Goal: Task Accomplishment & Management: Manage account settings

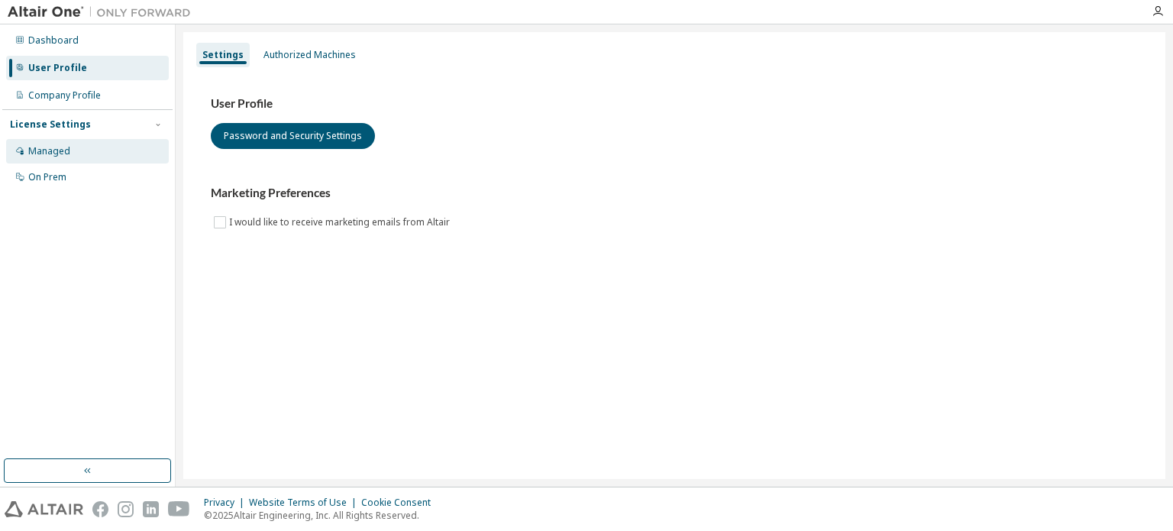
click at [107, 147] on div "Managed" at bounding box center [87, 151] width 163 height 24
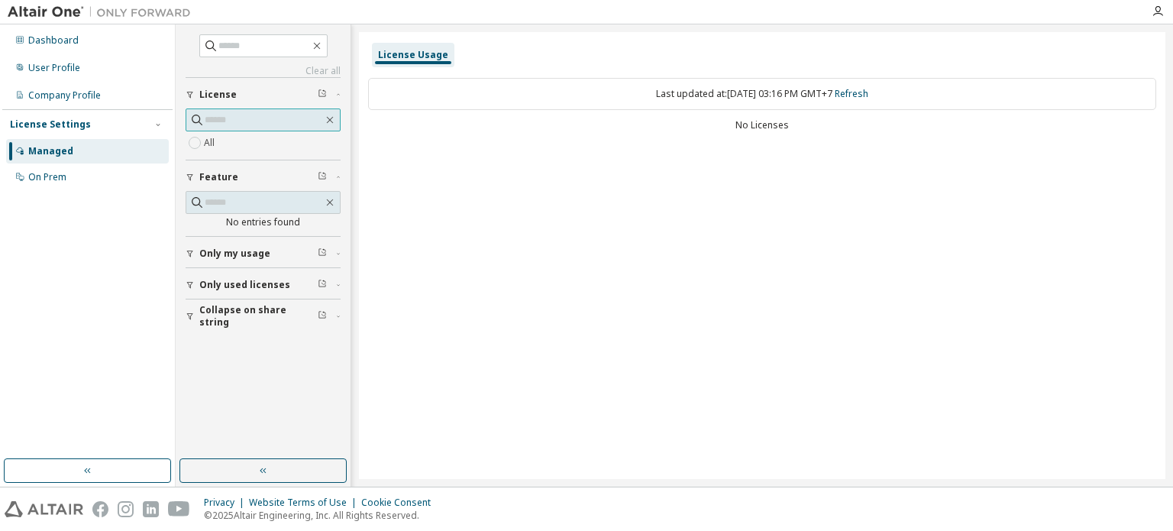
click at [211, 123] on input "text" at bounding box center [264, 119] width 118 height 15
click at [710, 127] on div "No Licenses" at bounding box center [762, 125] width 788 height 12
drag, startPoint x: 734, startPoint y: 116, endPoint x: 749, endPoint y: 119, distance: 15.6
click at [734, 116] on div "Last updated at: Sun 2025-09-07 03:16 PM GMT+7 Refresh No Licenses" at bounding box center [762, 106] width 788 height 75
drag, startPoint x: 757, startPoint y: 121, endPoint x: 749, endPoint y: 119, distance: 7.8
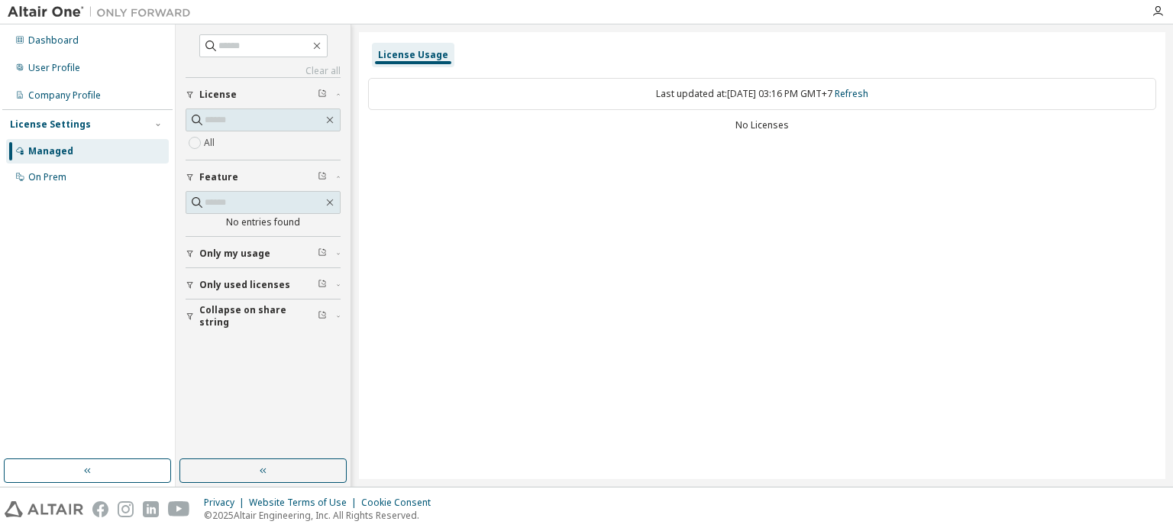
click at [757, 121] on div "No Licenses" at bounding box center [762, 125] width 788 height 12
click at [86, 175] on div "On Prem" at bounding box center [87, 177] width 163 height 24
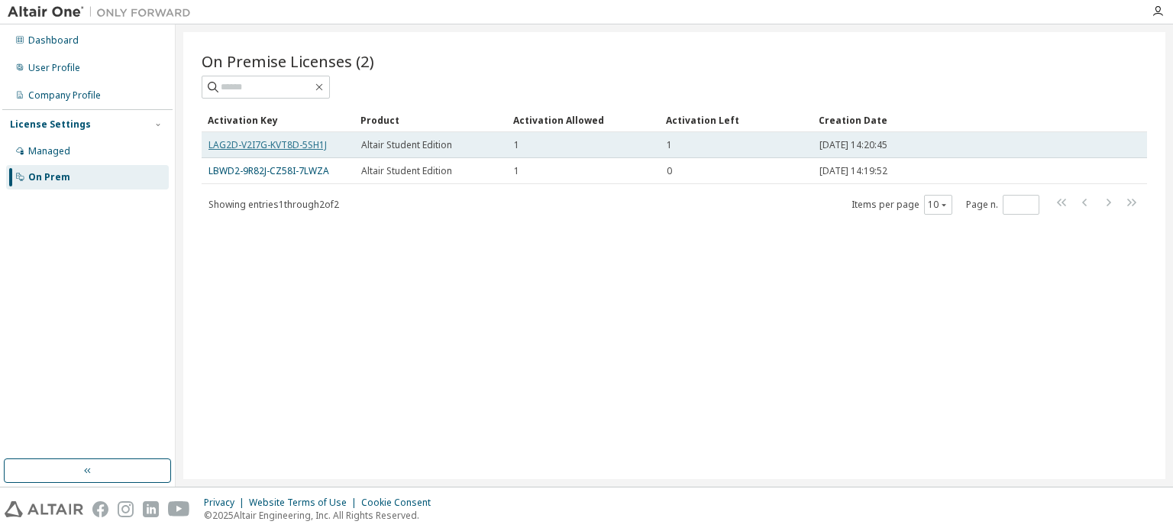
click at [241, 143] on link "LAG2D-V2I7G-KVT8D-5SH1J" at bounding box center [268, 144] width 118 height 13
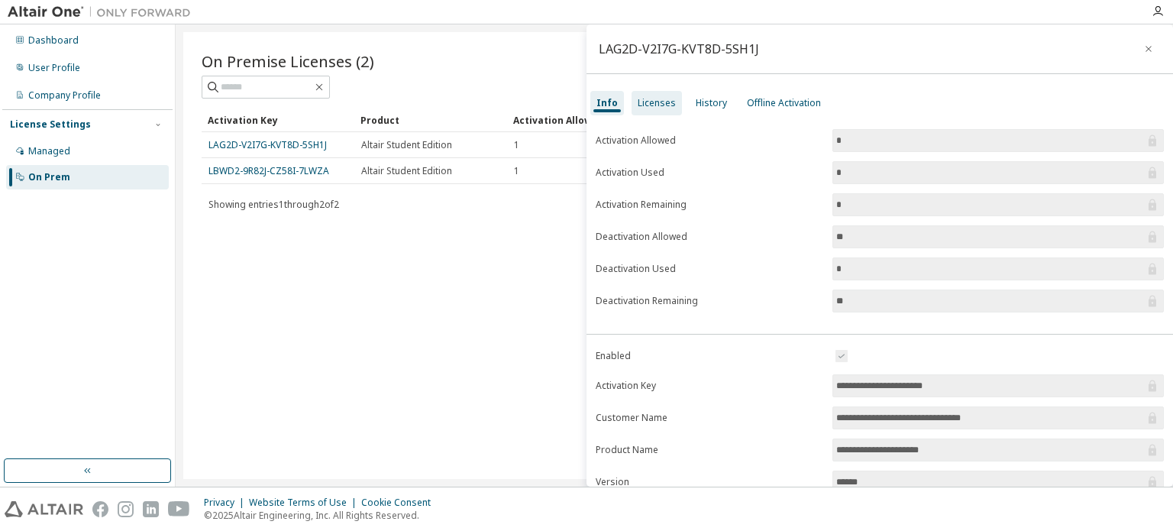
click at [638, 99] on div "Licenses" at bounding box center [657, 103] width 38 height 12
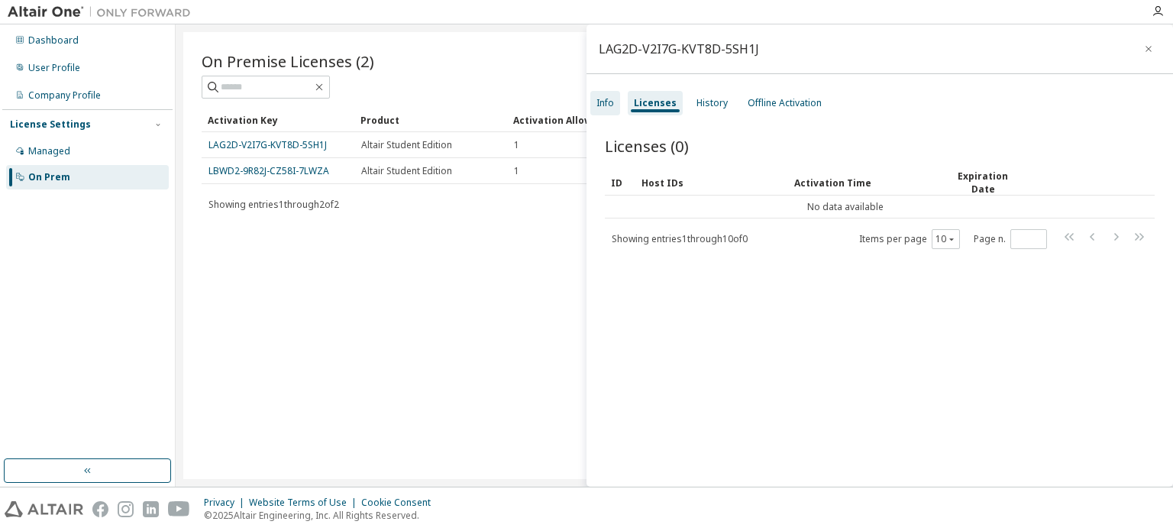
click at [614, 106] on div "Info" at bounding box center [605, 103] width 30 height 24
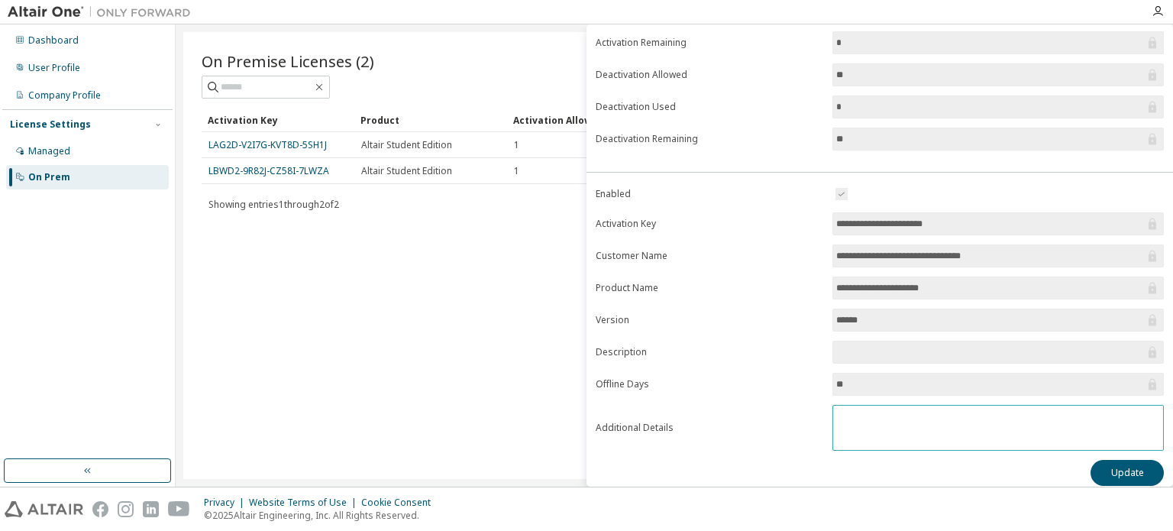
scroll to position [168, 0]
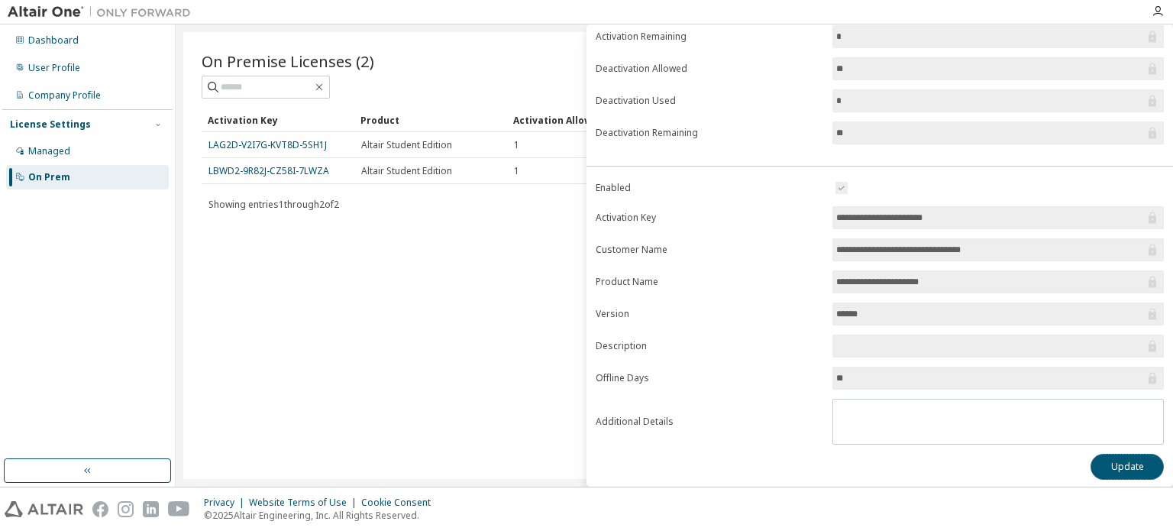
click at [1143, 466] on button "Update" at bounding box center [1127, 467] width 73 height 26
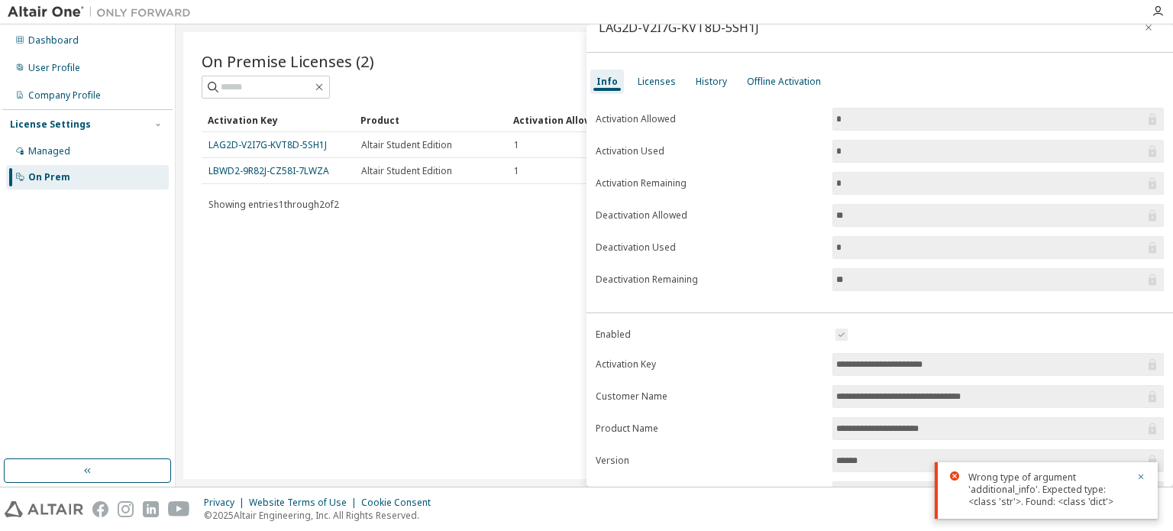
scroll to position [0, 0]
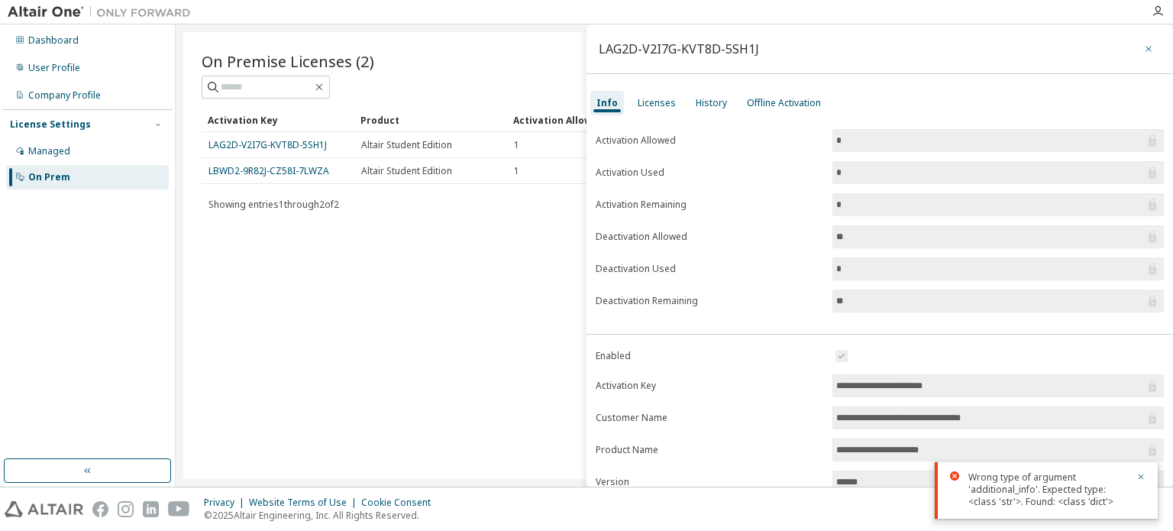
click at [1143, 44] on icon "button" at bounding box center [1148, 49] width 11 height 12
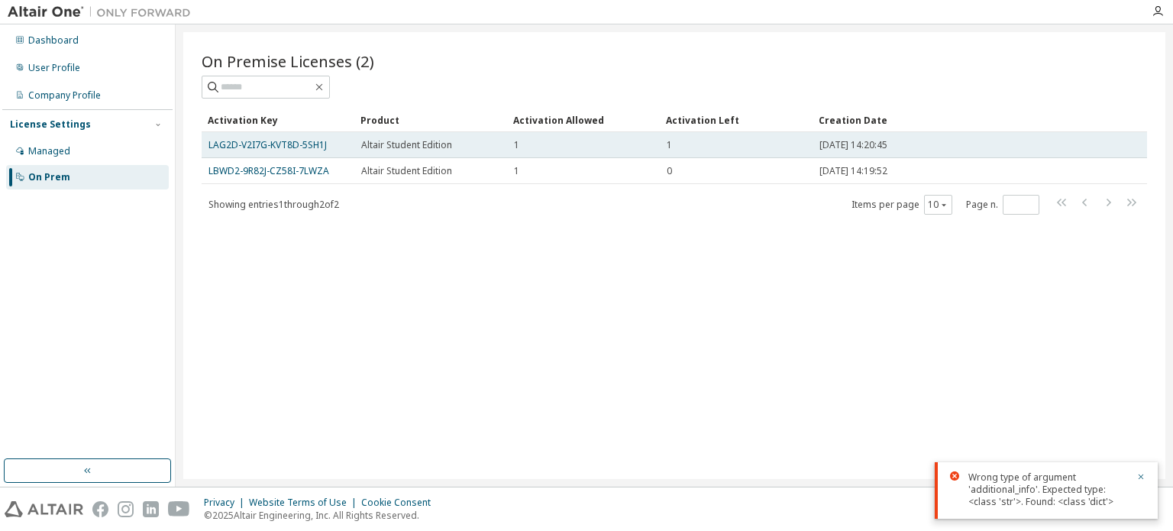
click at [342, 150] on div "LAG2D-V2I7G-KVT8D-5SH1J" at bounding box center [278, 145] width 139 height 12
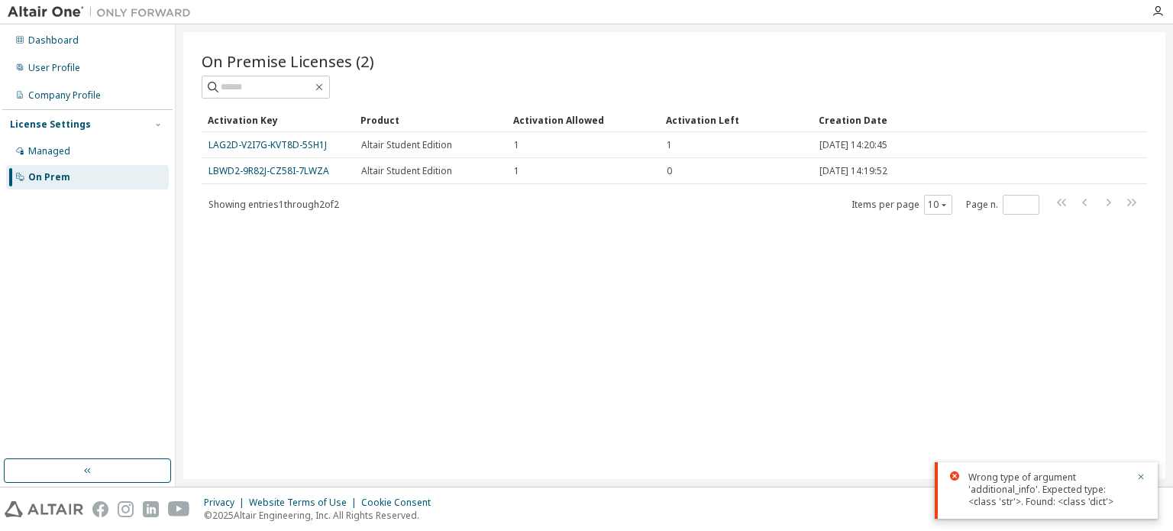
drag, startPoint x: 302, startPoint y: 141, endPoint x: 223, endPoint y: 205, distance: 101.6
click at [216, 207] on span "Showing entries 1 through 2 of 2" at bounding box center [274, 204] width 131 height 13
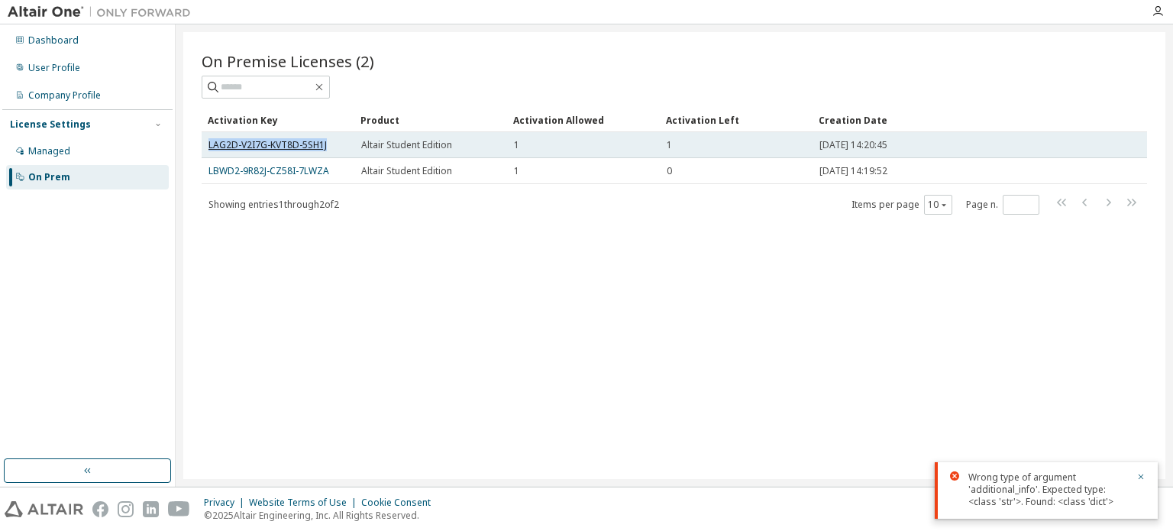
drag, startPoint x: 324, startPoint y: 146, endPoint x: 211, endPoint y: 146, distance: 113.0
click at [211, 146] on link "LAG2D-V2I7G-KVT8D-5SH1J" at bounding box center [268, 144] width 118 height 13
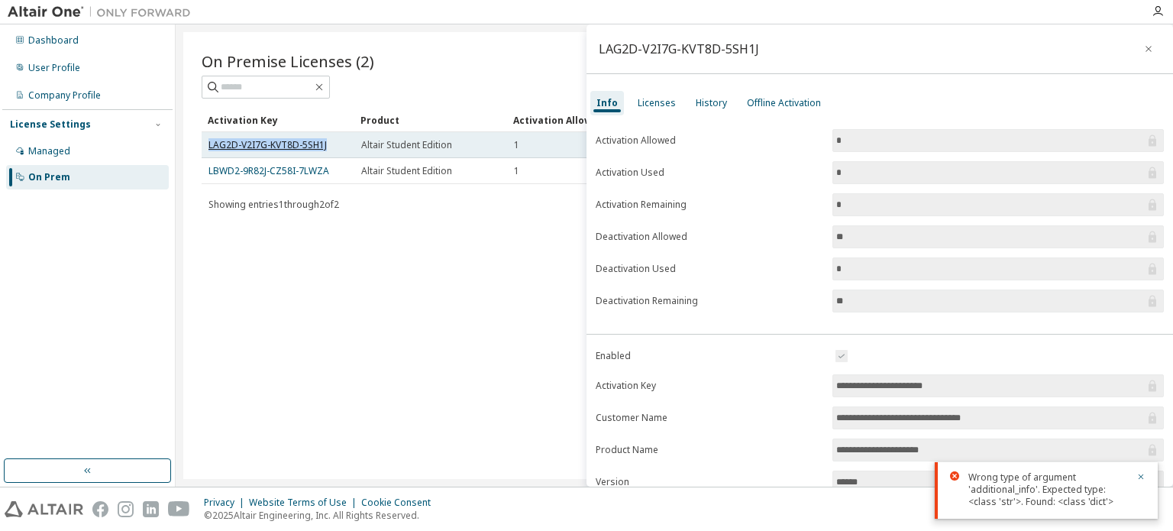
copy link "LAG2D-V2I7G-KVT8D-5SH1J"
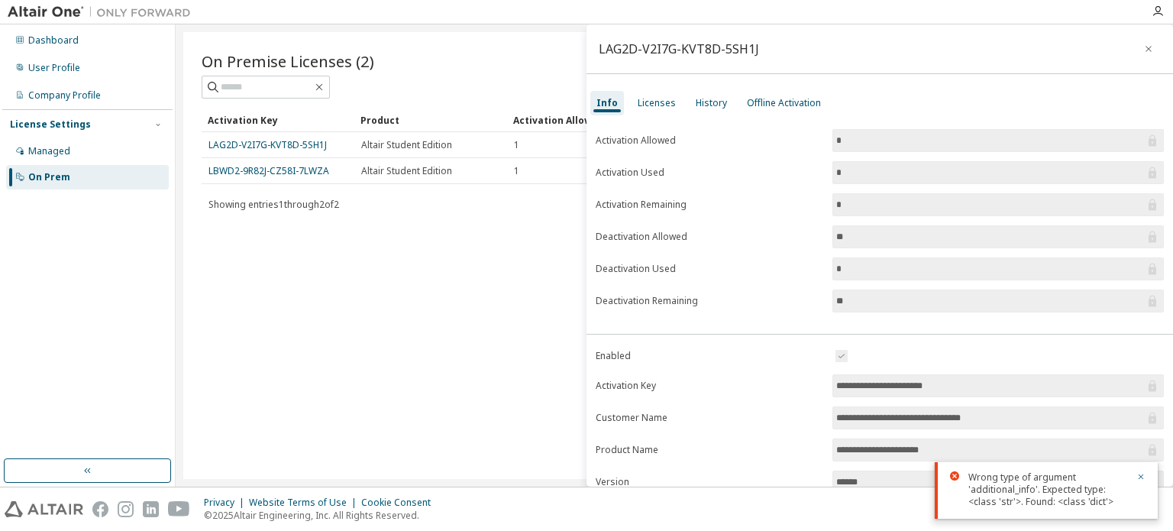
drag, startPoint x: 530, startPoint y: 243, endPoint x: 540, endPoint y: 231, distance: 15.2
click at [534, 241] on div "On Premise Licenses (2) Clear Load Save Save As Field Operator Value Select fil…" at bounding box center [674, 255] width 982 height 447
click at [671, 104] on div "Licenses" at bounding box center [657, 103] width 38 height 12
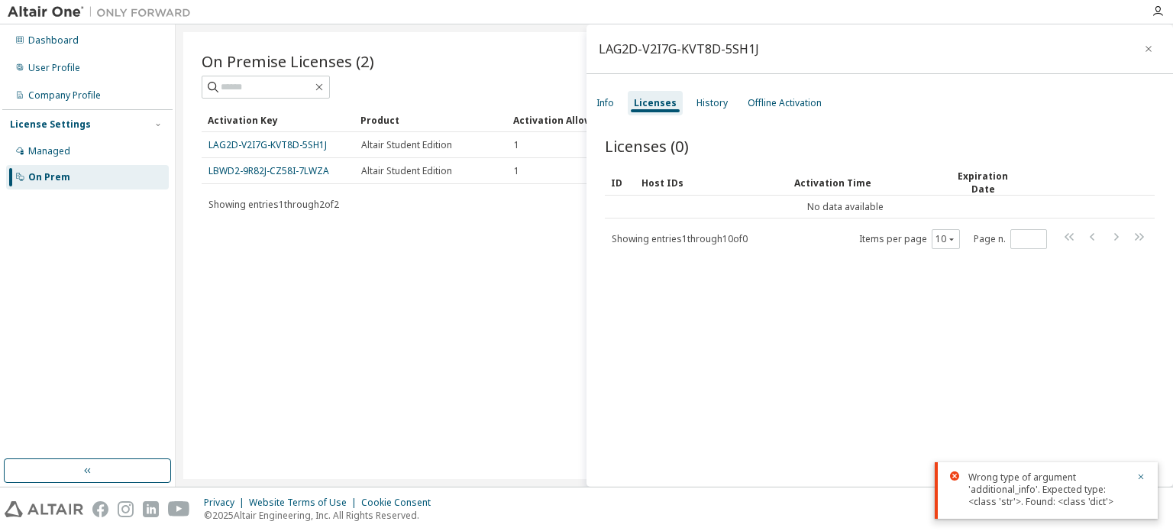
click at [684, 95] on div "Info Licenses History Offline Activation" at bounding box center [880, 102] width 587 height 27
click at [697, 100] on div "History" at bounding box center [712, 103] width 31 height 12
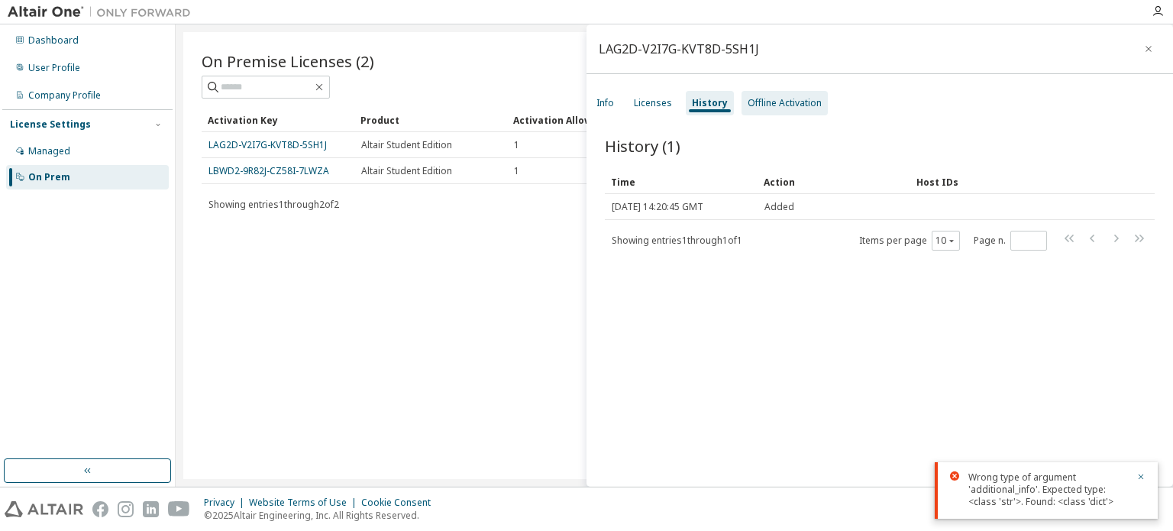
click at [770, 94] on div "Offline Activation" at bounding box center [785, 103] width 86 height 24
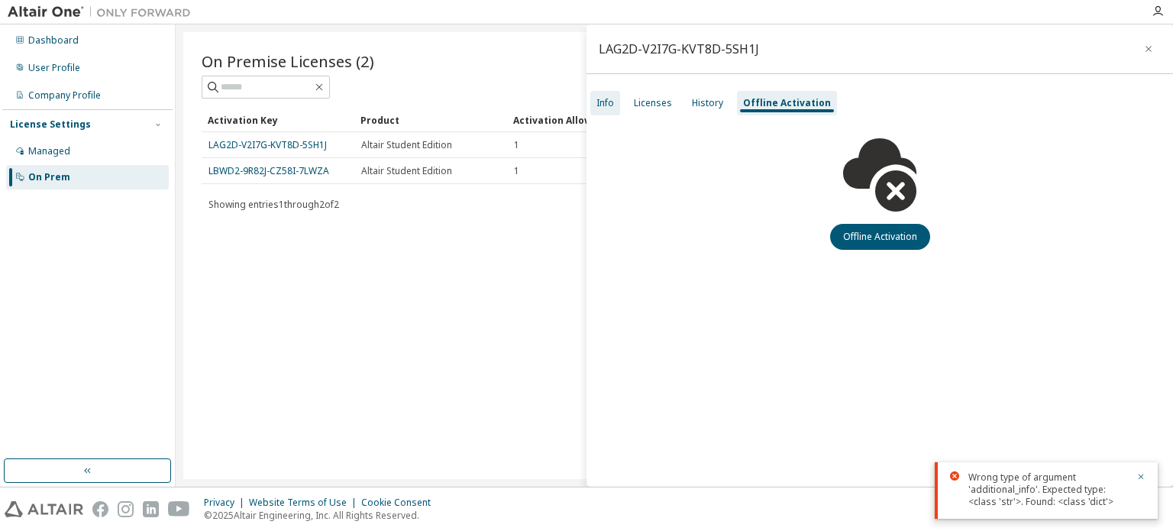
click at [619, 102] on div "Info" at bounding box center [605, 103] width 30 height 24
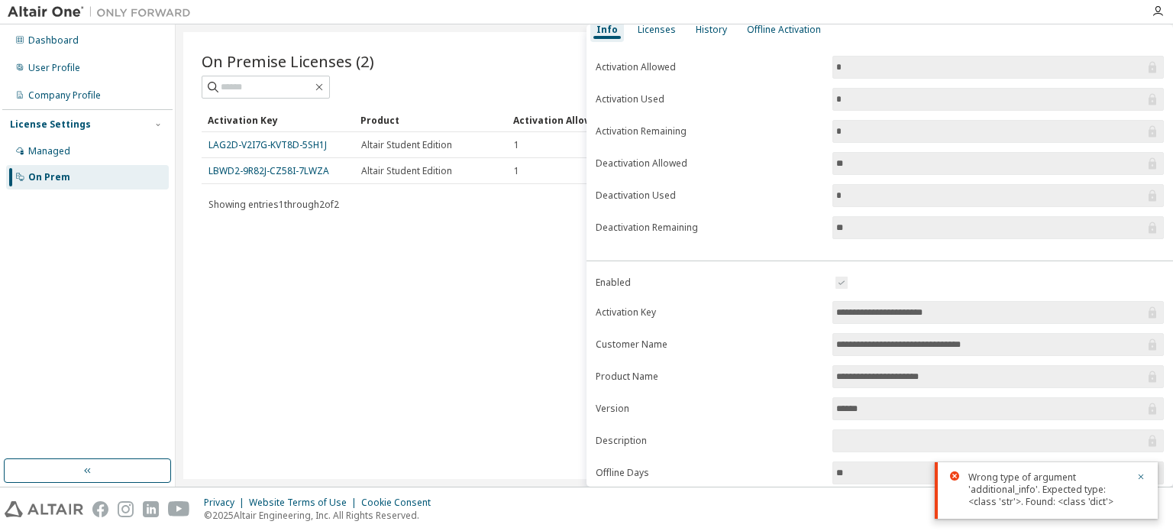
scroll to position [76, 0]
drag, startPoint x: 972, startPoint y: 306, endPoint x: 820, endPoint y: 312, distance: 152.9
click at [820, 312] on form "**********" at bounding box center [880, 403] width 568 height 266
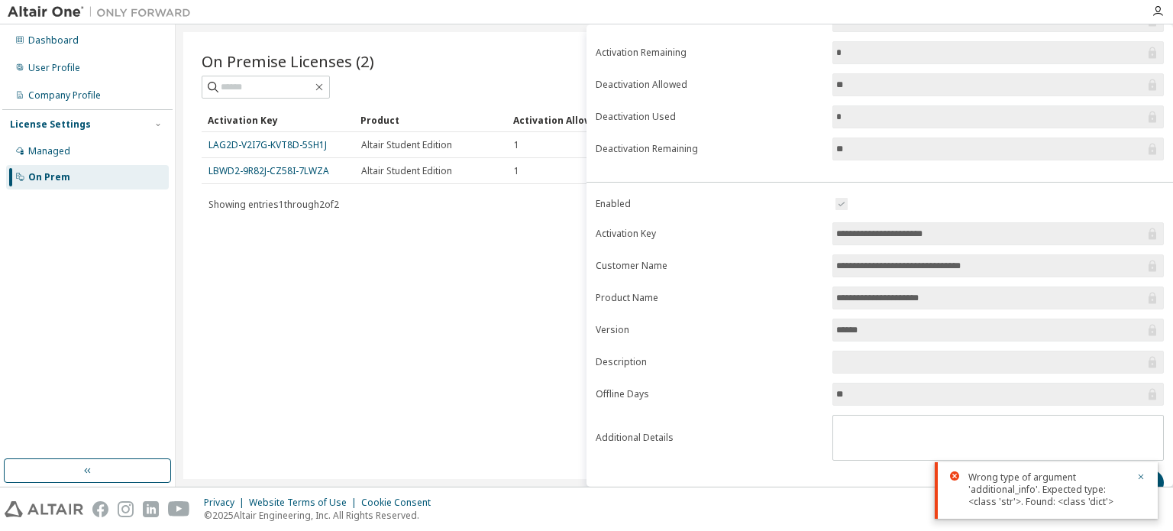
scroll to position [168, 0]
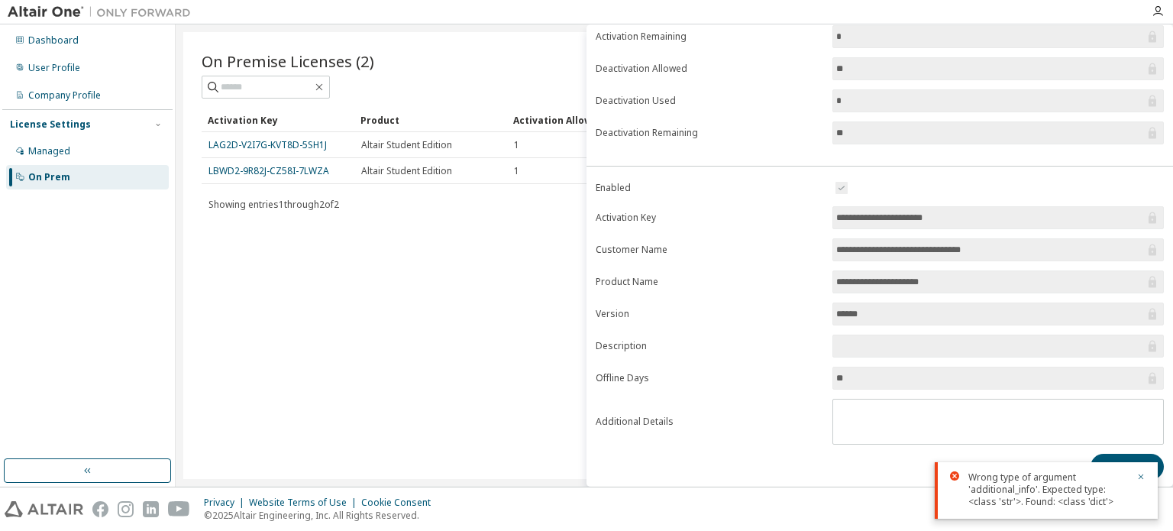
click at [430, 267] on div "On Premise Licenses (2) Clear Load Save Save As Field Operator Value Select fil…" at bounding box center [674, 255] width 982 height 447
click at [61, 155] on div "Managed" at bounding box center [49, 151] width 42 height 12
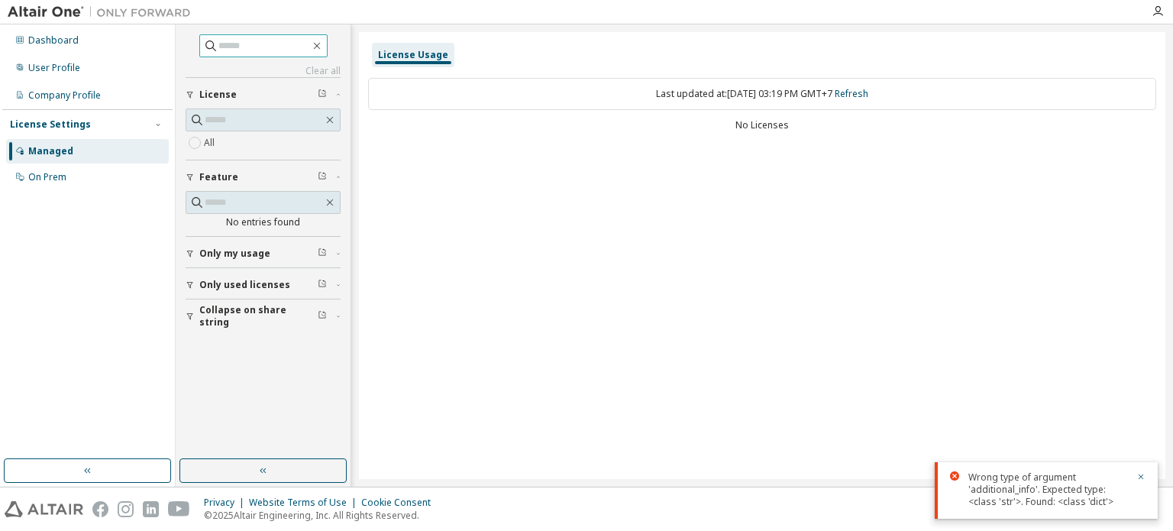
click at [221, 53] on span at bounding box center [263, 45] width 128 height 23
paste input "**********"
type input "**********"
click at [89, 99] on div "Company Profile" at bounding box center [64, 95] width 73 height 12
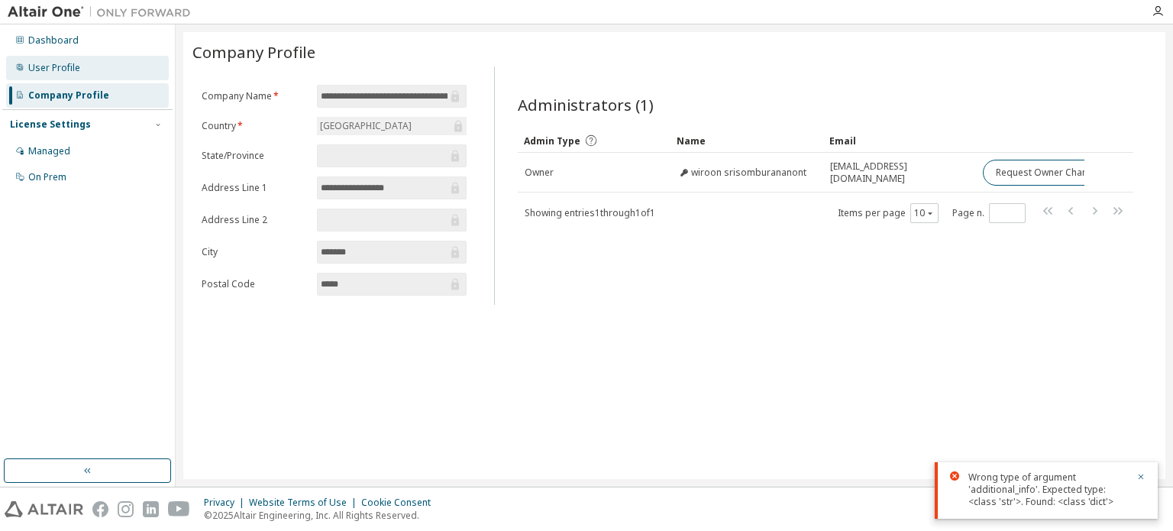
click at [73, 73] on div "User Profile" at bounding box center [54, 68] width 52 height 12
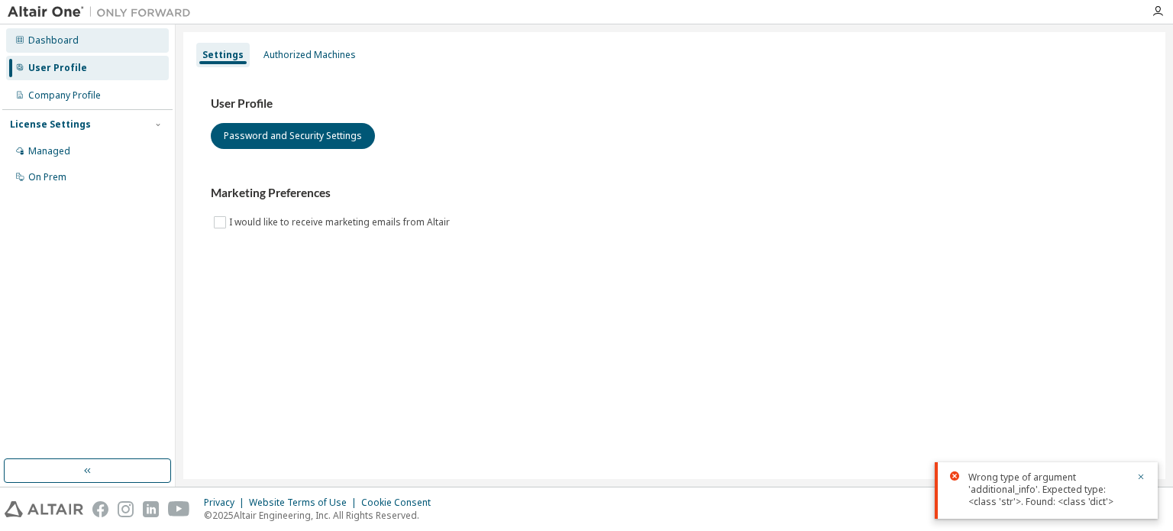
drag, startPoint x: 70, startPoint y: 54, endPoint x: 73, endPoint y: 45, distance: 9.7
click at [70, 53] on div "Dashboard User Profile Company Profile License Settings Managed On Prem" at bounding box center [87, 109] width 170 height 164
click at [76, 40] on div "Dashboard" at bounding box center [87, 40] width 163 height 24
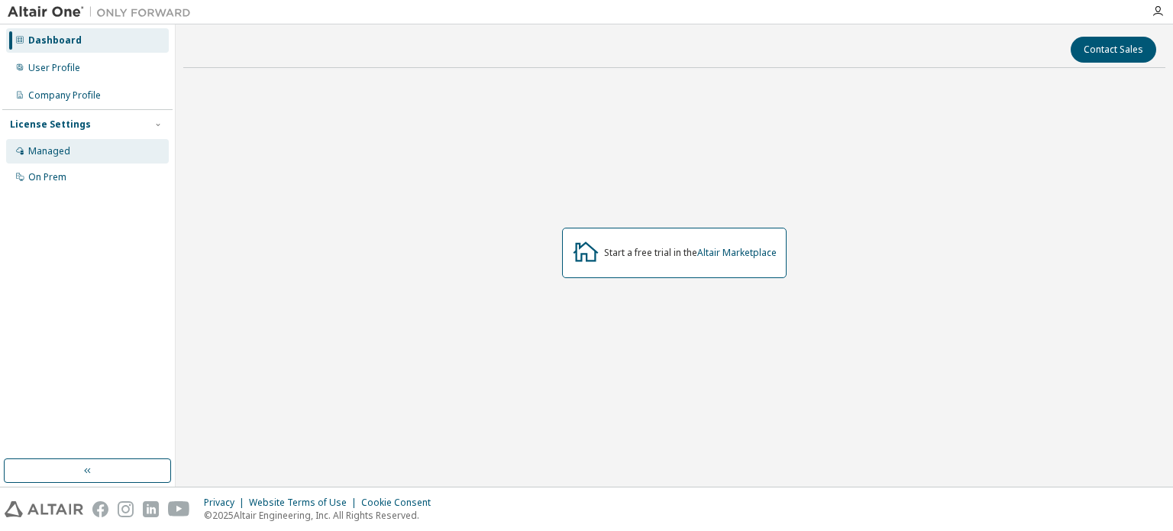
click at [62, 149] on div "Managed" at bounding box center [49, 151] width 42 height 12
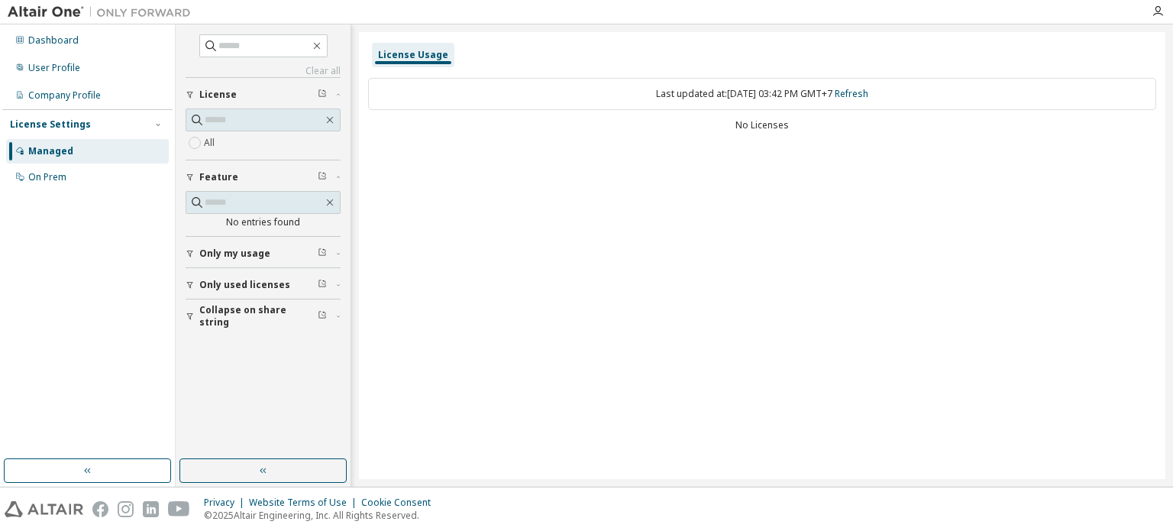
click at [247, 255] on span "Only my usage" at bounding box center [234, 253] width 71 height 12
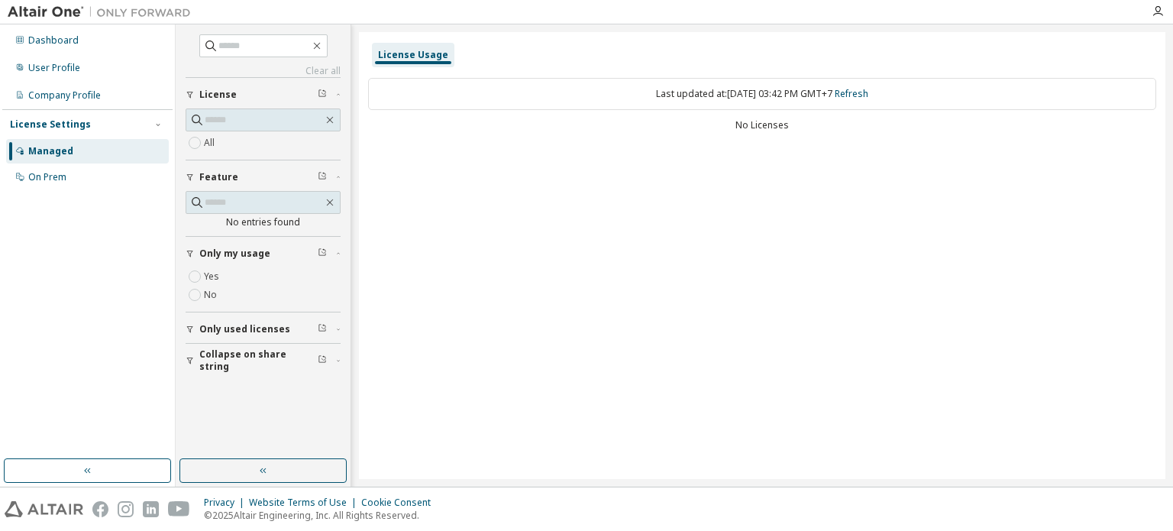
click at [235, 325] on span "Only used licenses" at bounding box center [244, 329] width 91 height 12
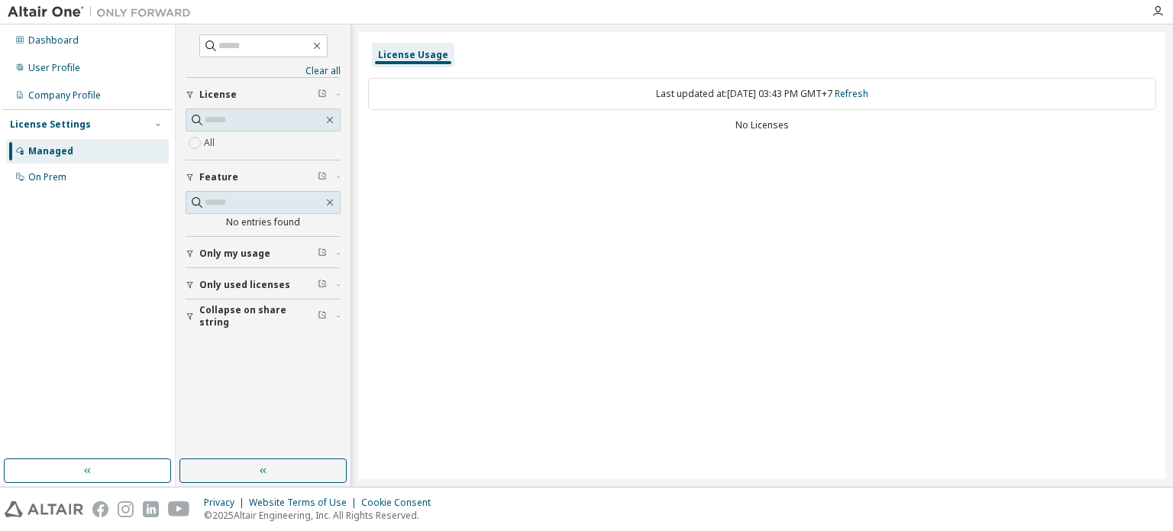
click at [205, 324] on button "Collapse on share string" at bounding box center [263, 316] width 155 height 34
click at [211, 313] on span "Collapse on share string" at bounding box center [258, 316] width 118 height 24
click at [247, 115] on input "text" at bounding box center [264, 119] width 118 height 15
click at [60, 178] on div "On Prem" at bounding box center [47, 177] width 38 height 12
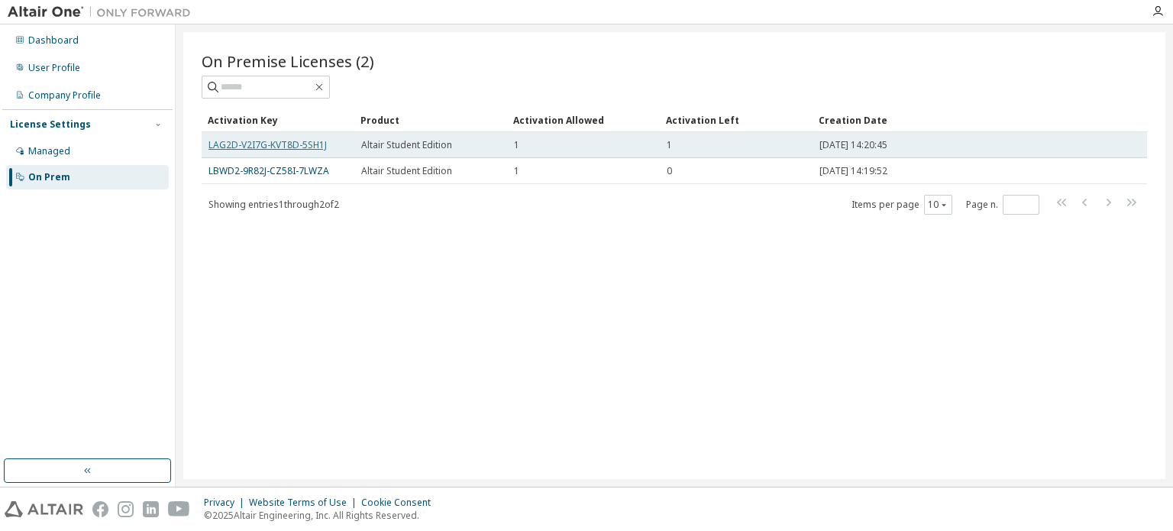
click at [318, 144] on link "LAG2D-V2I7G-KVT8D-5SH1J" at bounding box center [268, 144] width 118 height 13
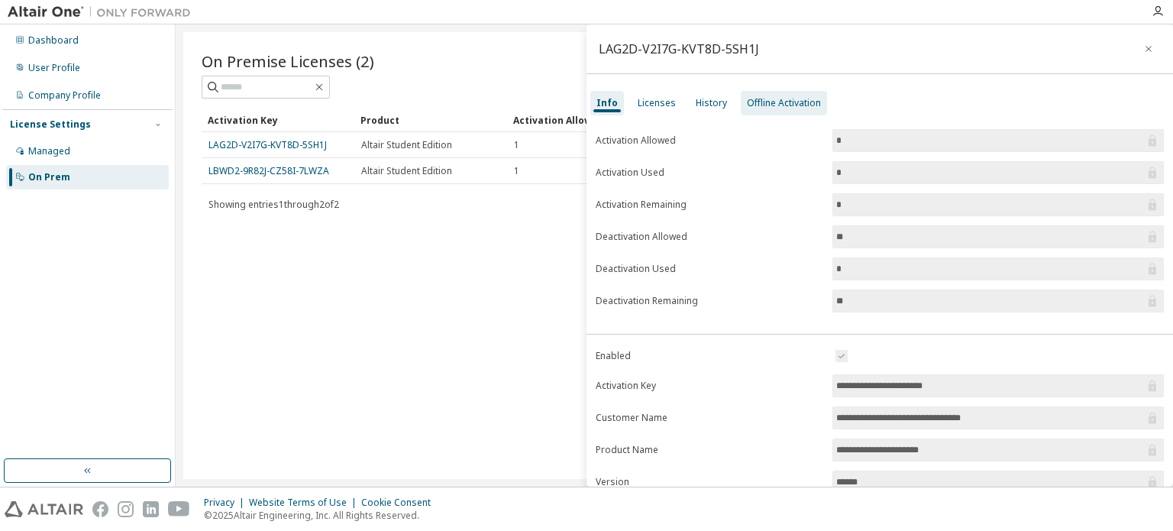
click at [778, 104] on div "Offline Activation" at bounding box center [784, 103] width 74 height 12
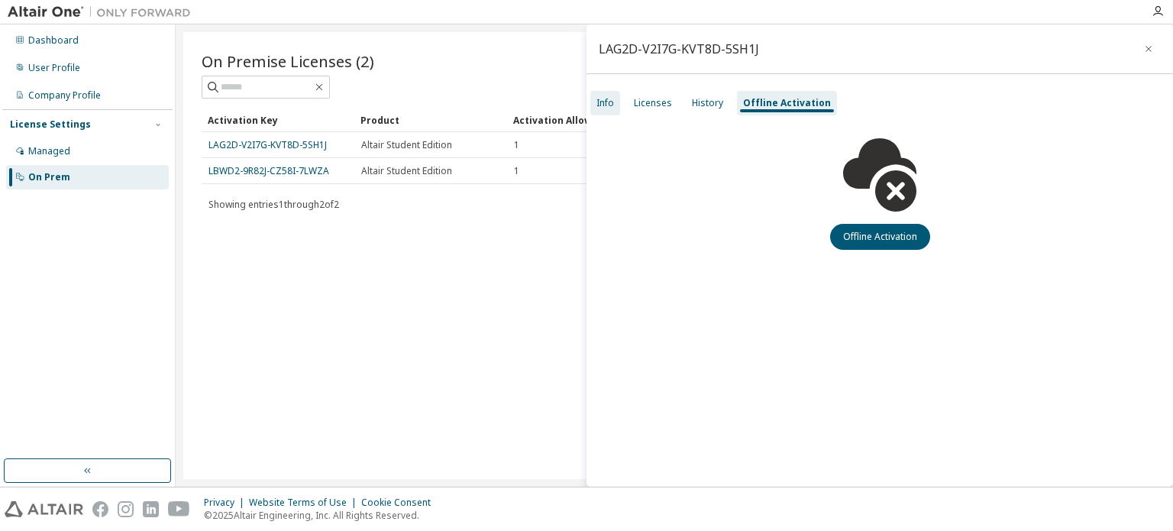
click at [593, 93] on div "Info" at bounding box center [605, 103] width 30 height 24
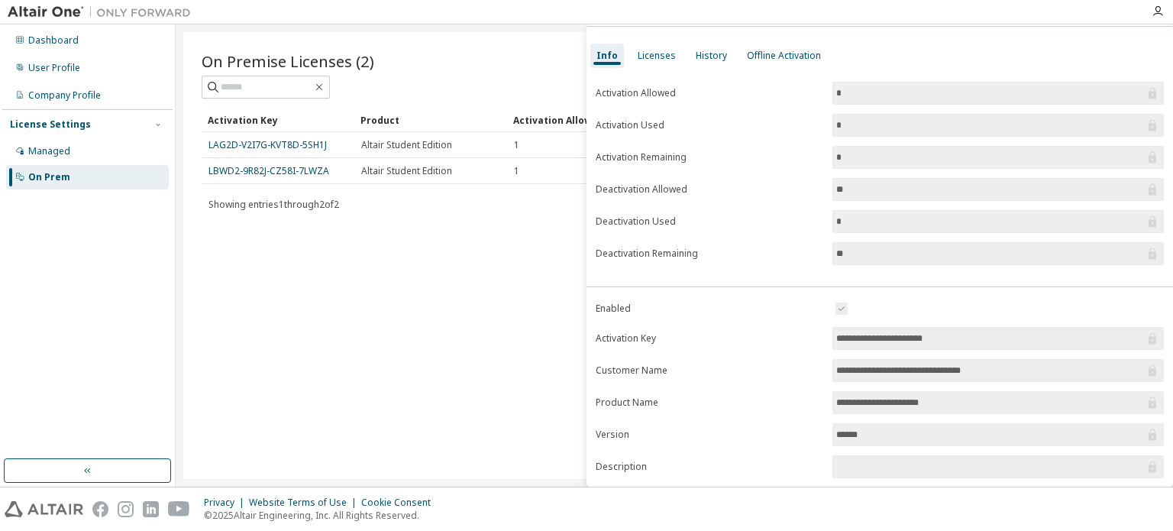
scroll to position [168, 0]
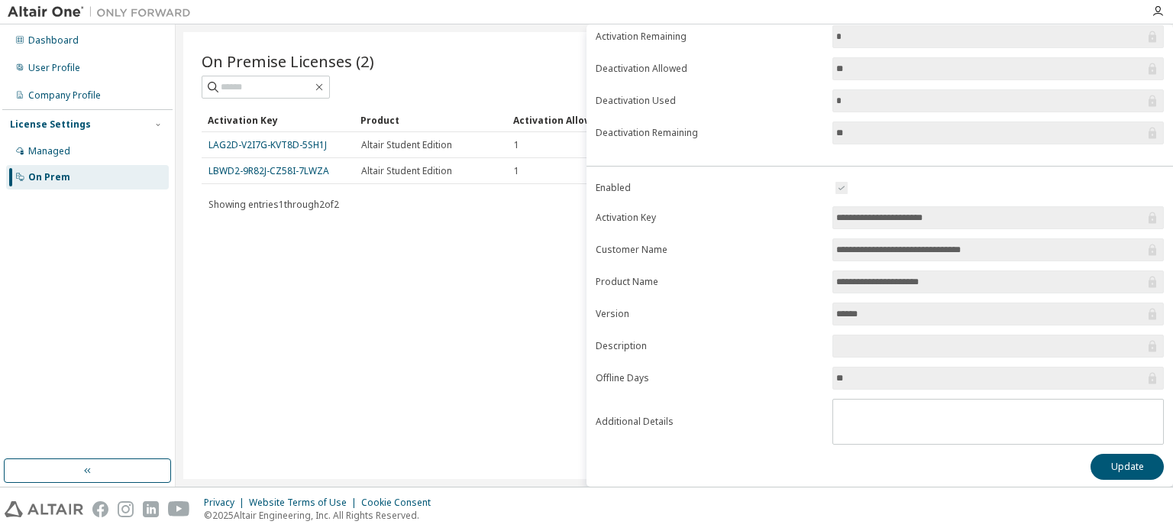
click at [458, 40] on div "On Premise Licenses (2) Clear Load Save Save As Field Operator Value Select fil…" at bounding box center [674, 255] width 982 height 447
click at [1163, 10] on icon "button" at bounding box center [1158, 11] width 12 height 12
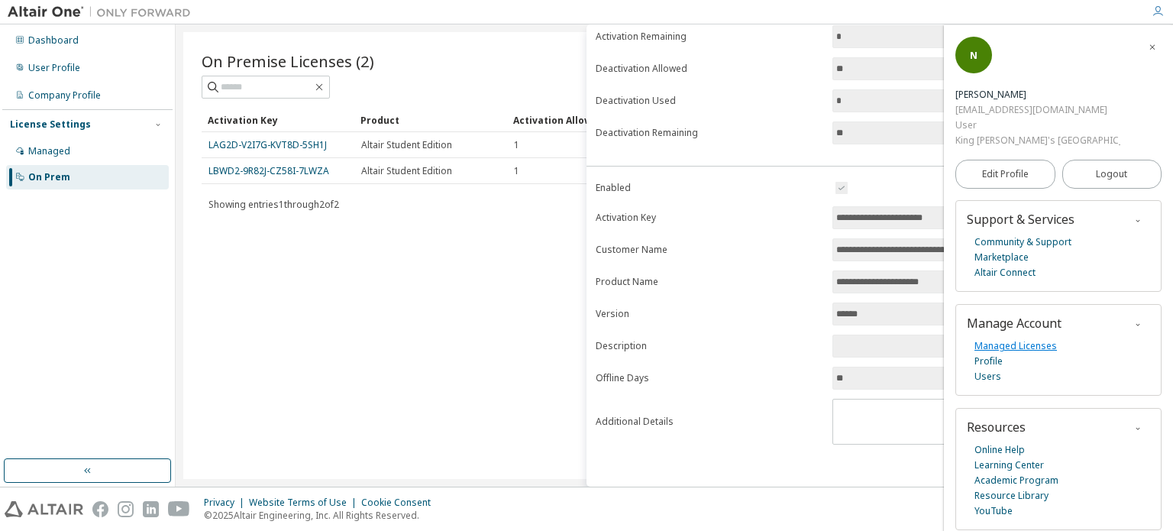
click at [1028, 348] on link "Managed Licenses" at bounding box center [1016, 345] width 82 height 15
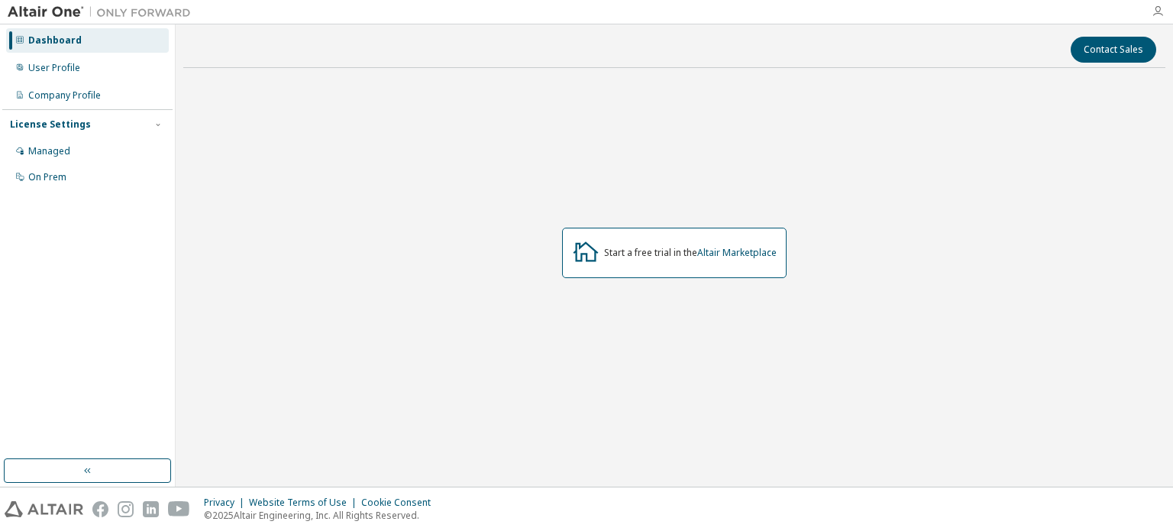
click at [1153, 18] on icon "button" at bounding box center [1158, 11] width 12 height 12
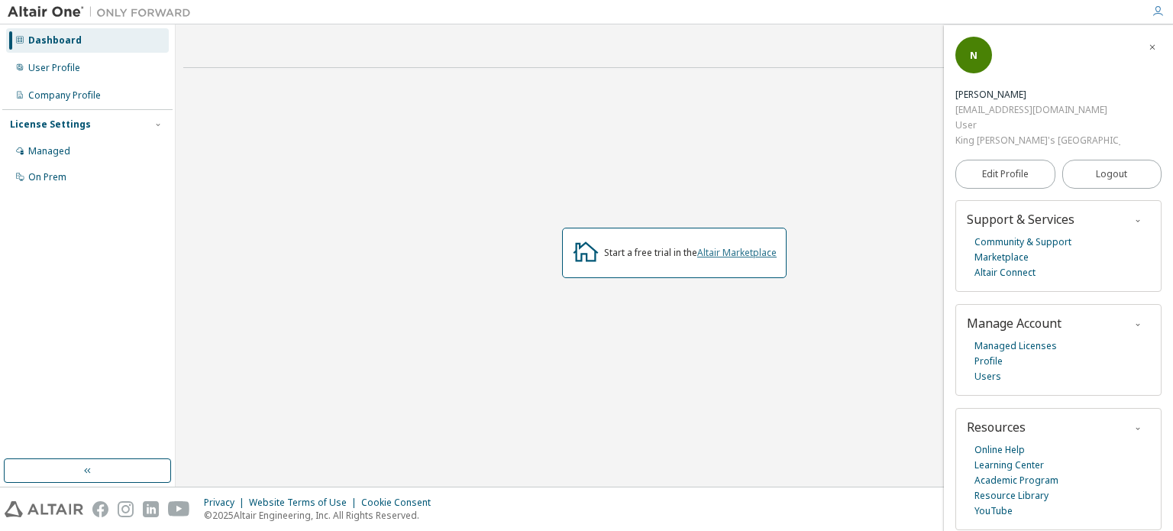
click at [739, 251] on link "Altair Marketplace" at bounding box center [736, 252] width 79 height 13
